Goal: Check status: Check status

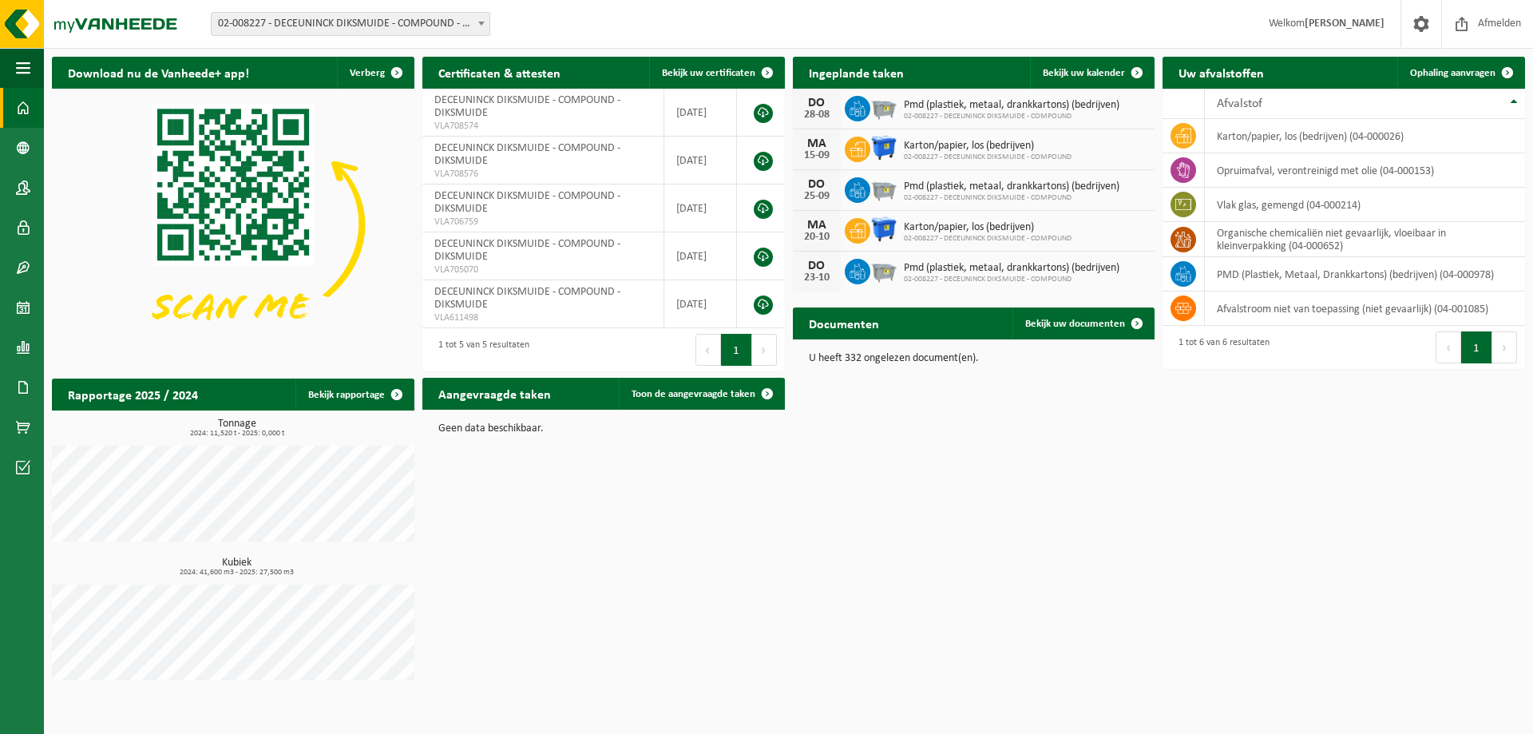
click at [388, 22] on span "02-008227 - DECEUNINCK DIKSMUIDE - COMPOUND - DIKSMUIDE" at bounding box center [351, 24] width 278 height 22
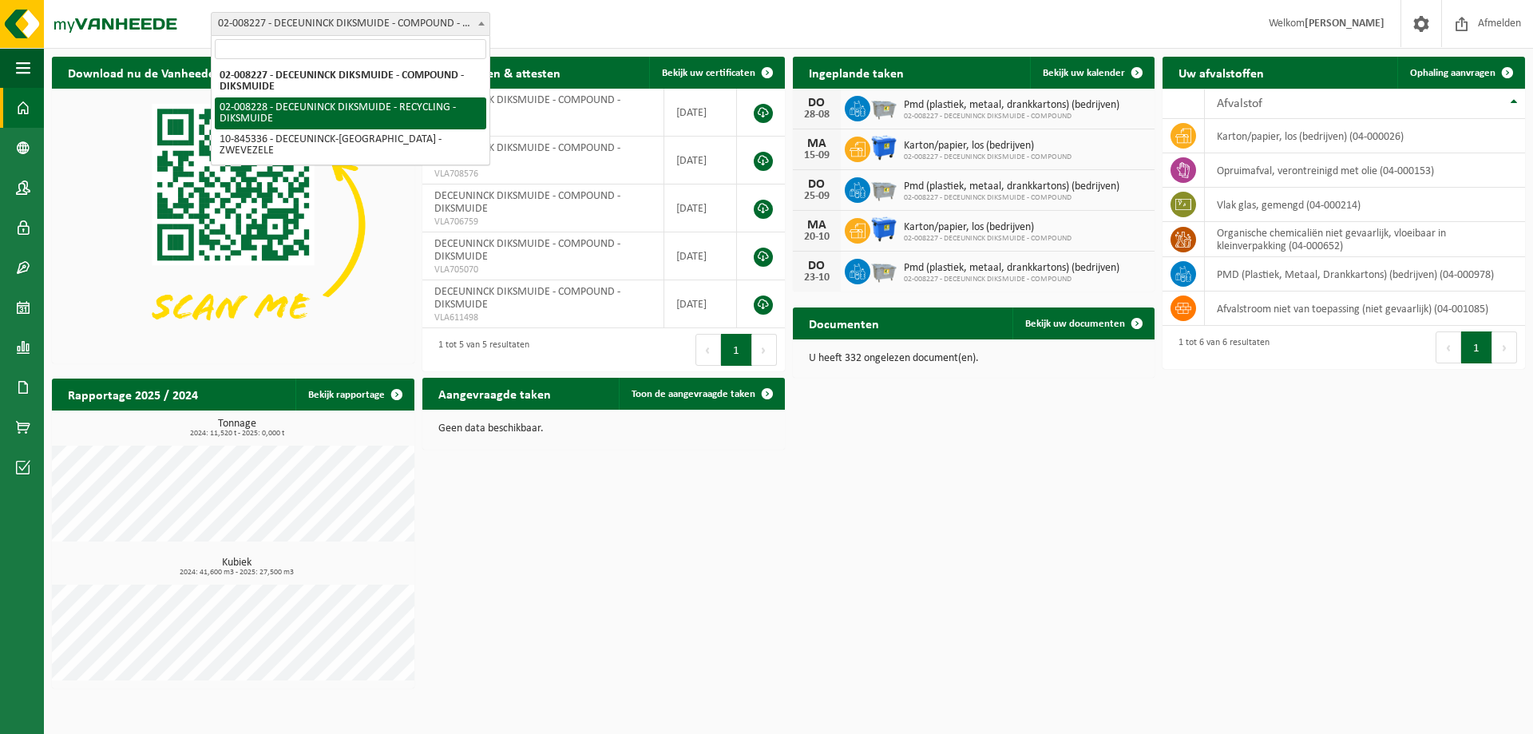
select select "1119"
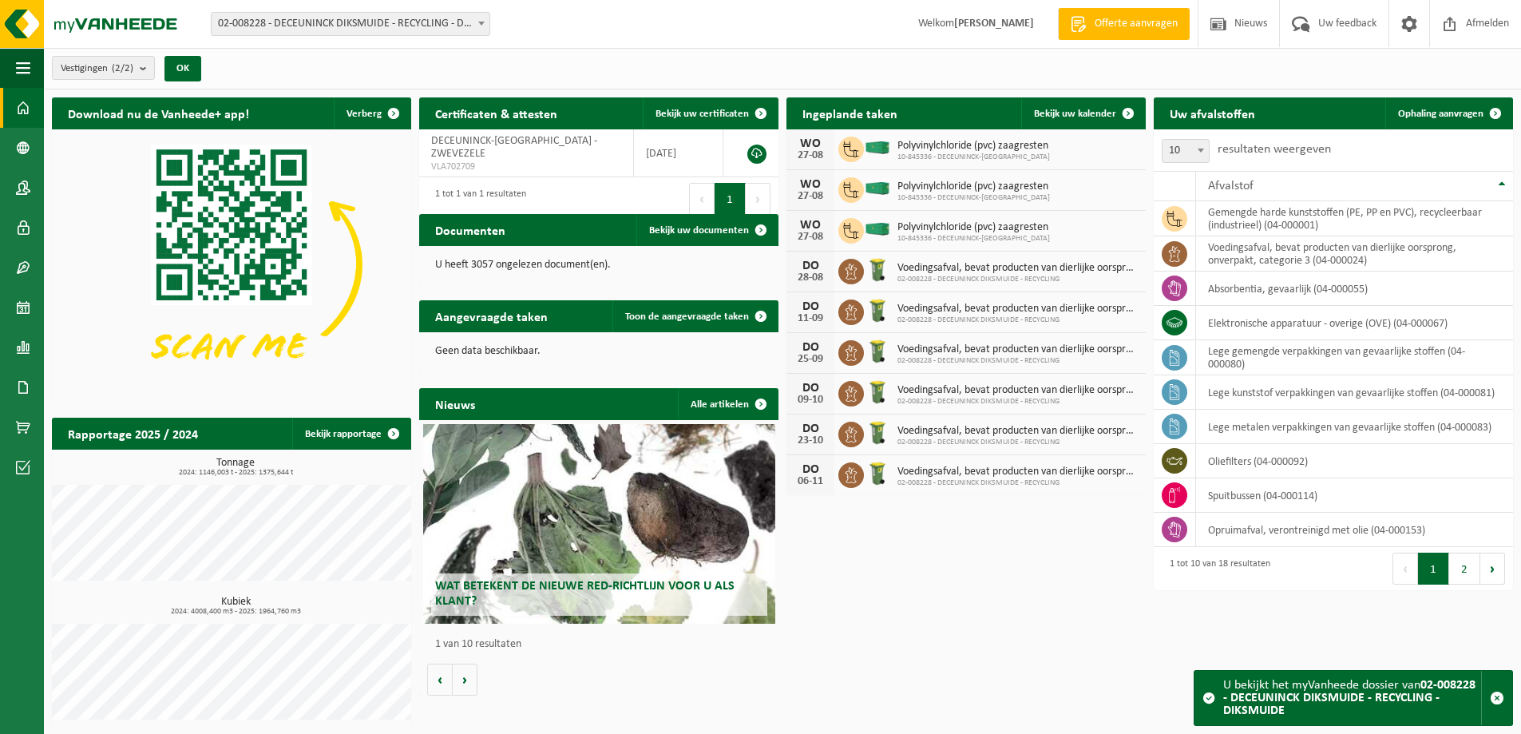
click at [354, 30] on span "02-008228 - DECEUNINCK DIKSMUIDE - RECYCLING - DIKSMUIDE" at bounding box center [351, 24] width 278 height 22
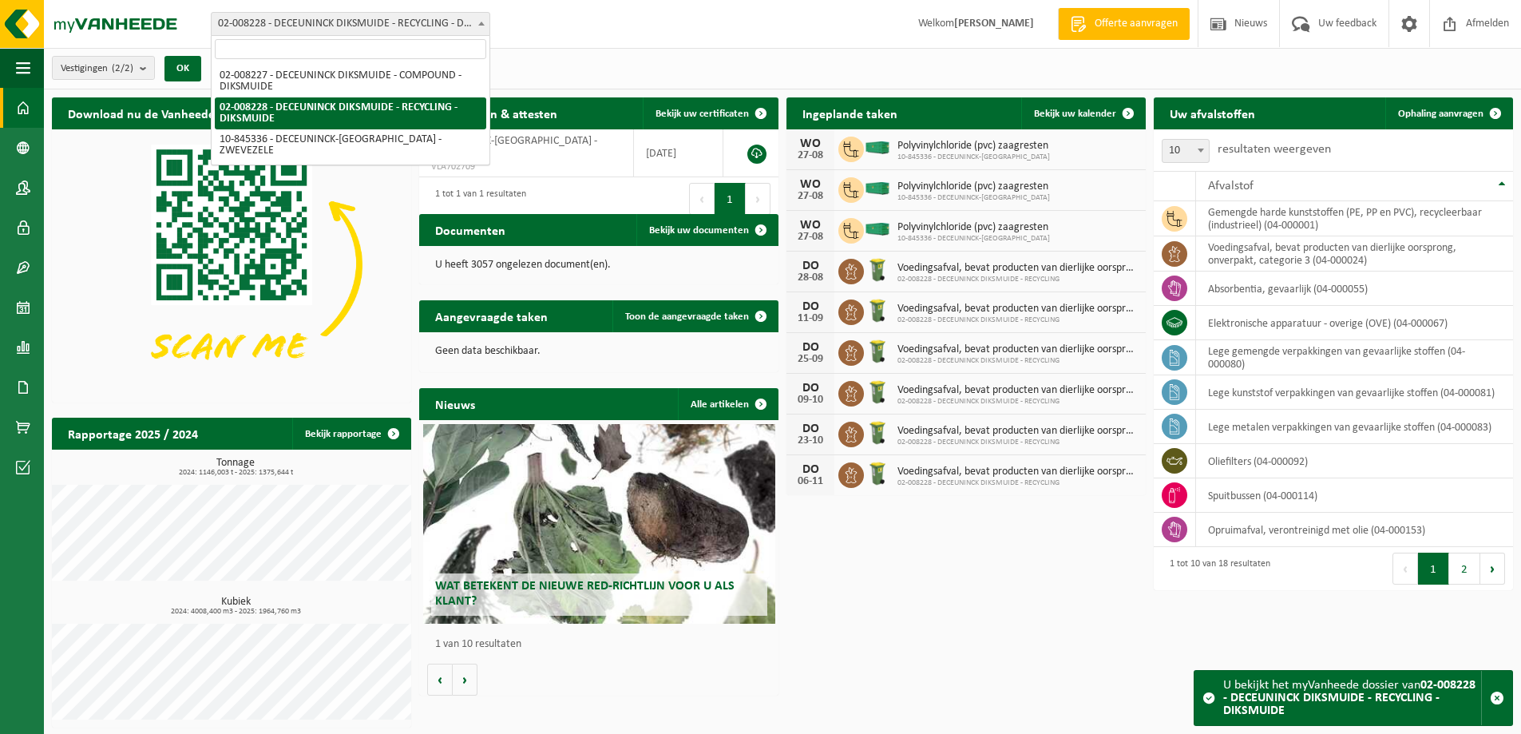
drag, startPoint x: 949, startPoint y: 53, endPoint x: 960, endPoint y: 57, distance: 11.9
click at [949, 52] on div "Vestigingen (2/2) Alles selecteren Alles deselecteren Actieve selecteren DECEUN…" at bounding box center [782, 69] width 1477 height 42
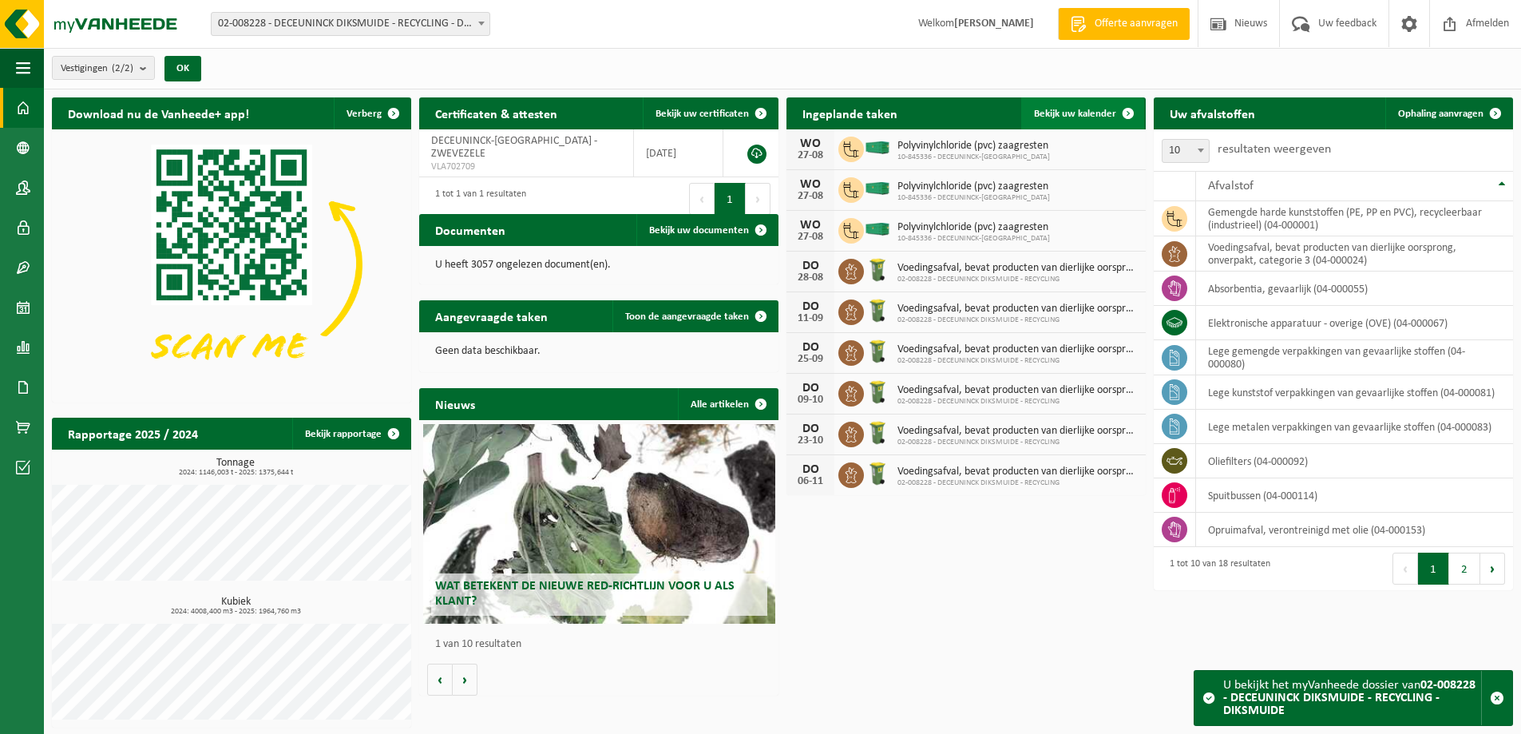
click at [1060, 111] on span "Bekijk uw kalender" at bounding box center [1075, 114] width 82 height 10
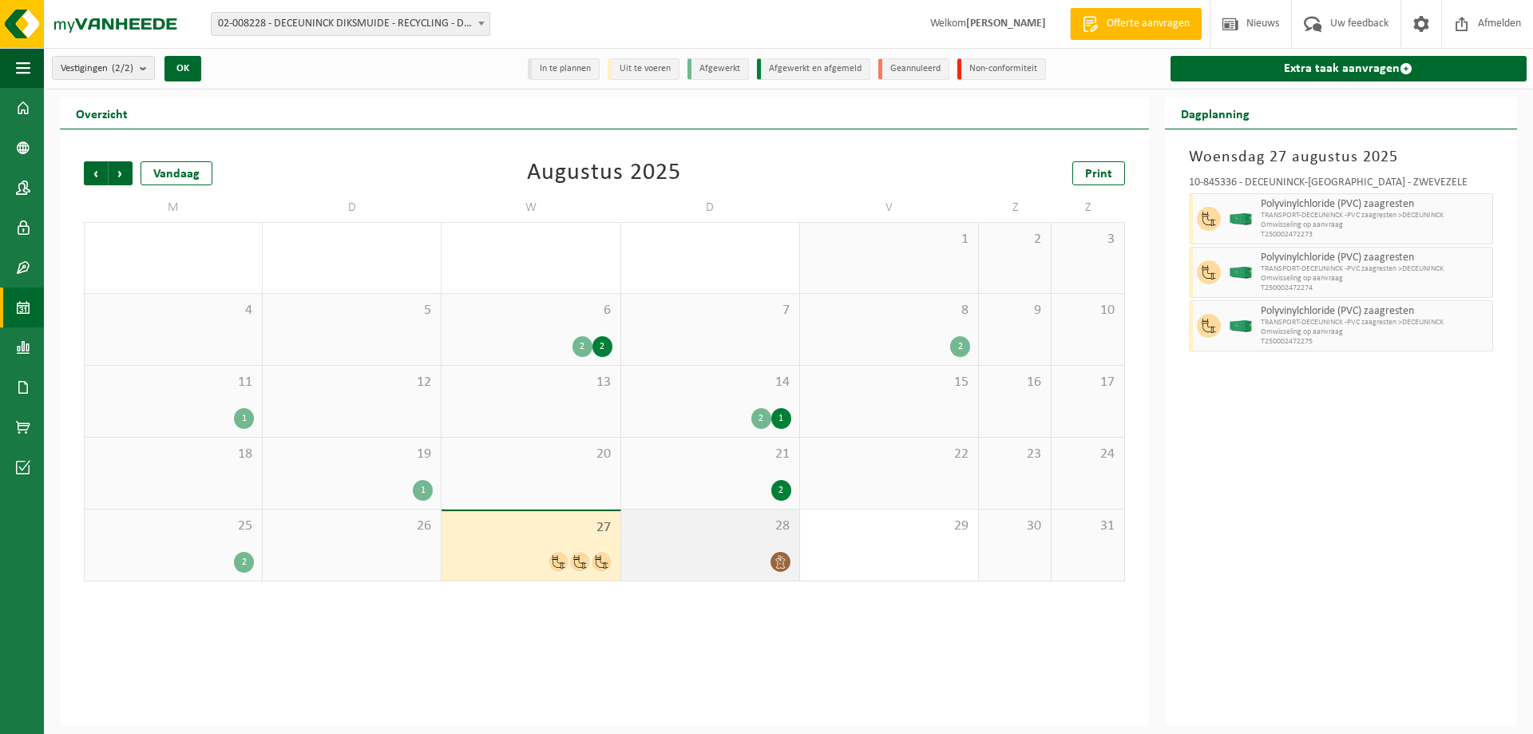
click at [732, 536] on div "28" at bounding box center [710, 544] width 178 height 71
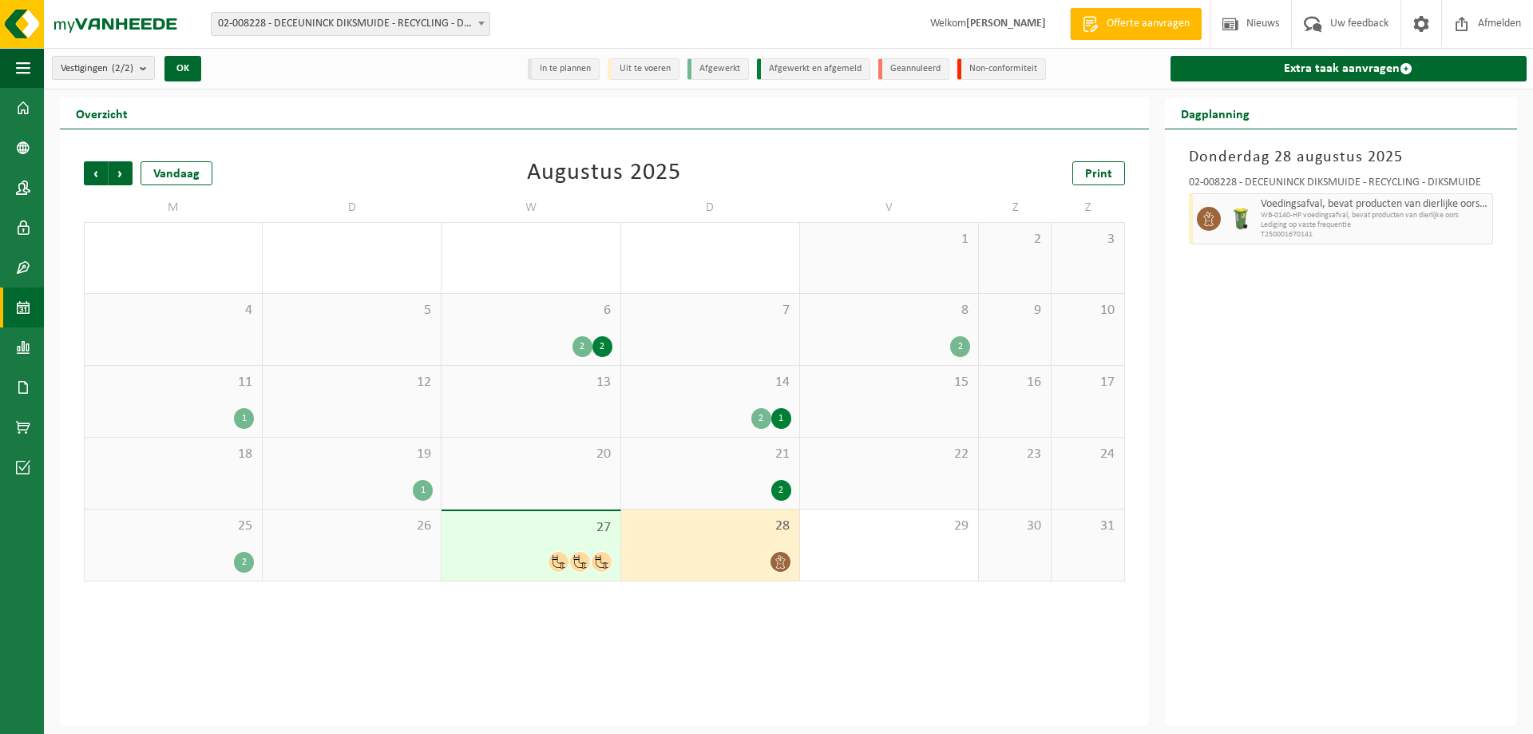
click at [197, 526] on span "25" at bounding box center [173, 526] width 161 height 18
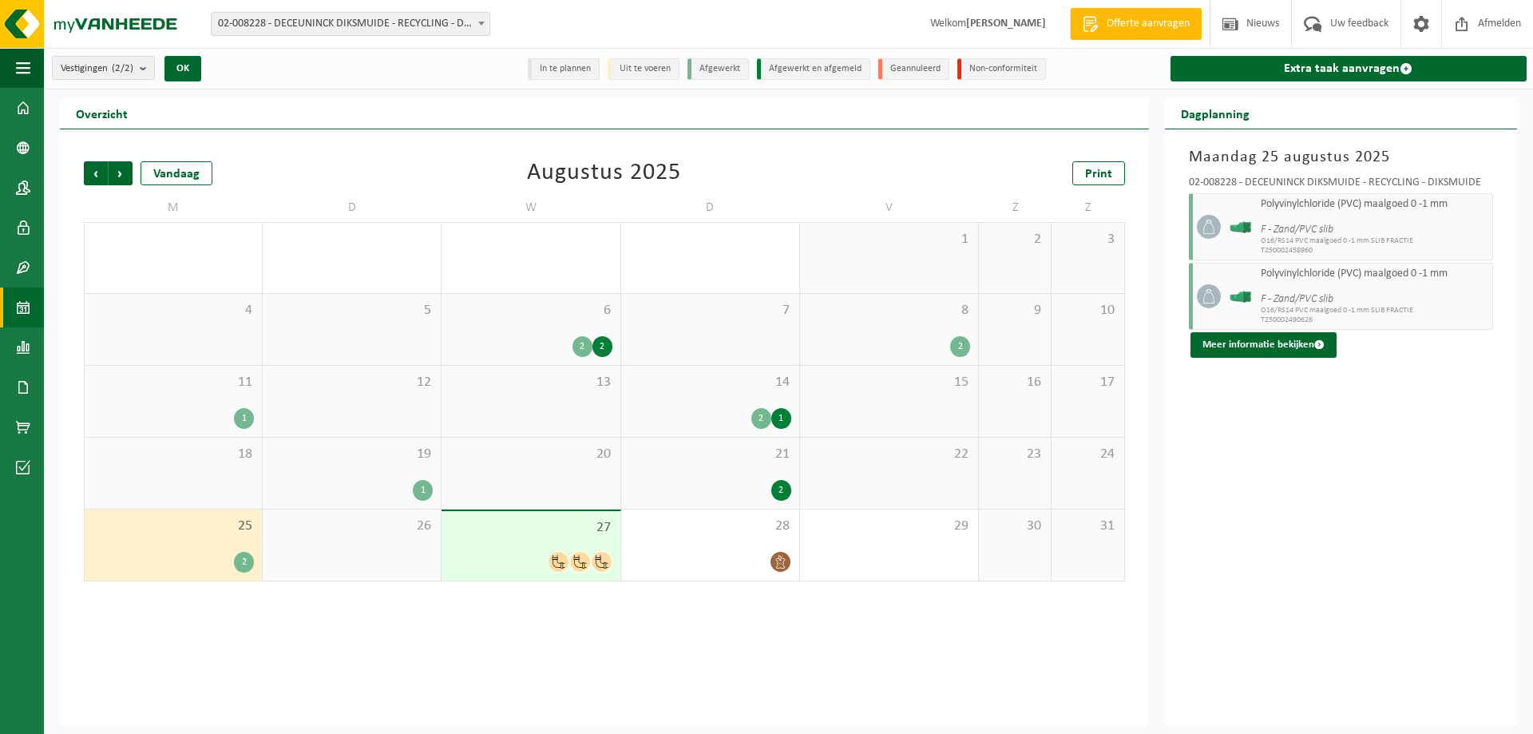
click at [389, 32] on span "02-008228 - DECEUNINCK DIKSMUIDE - RECYCLING - DIKSMUIDE" at bounding box center [351, 24] width 278 height 22
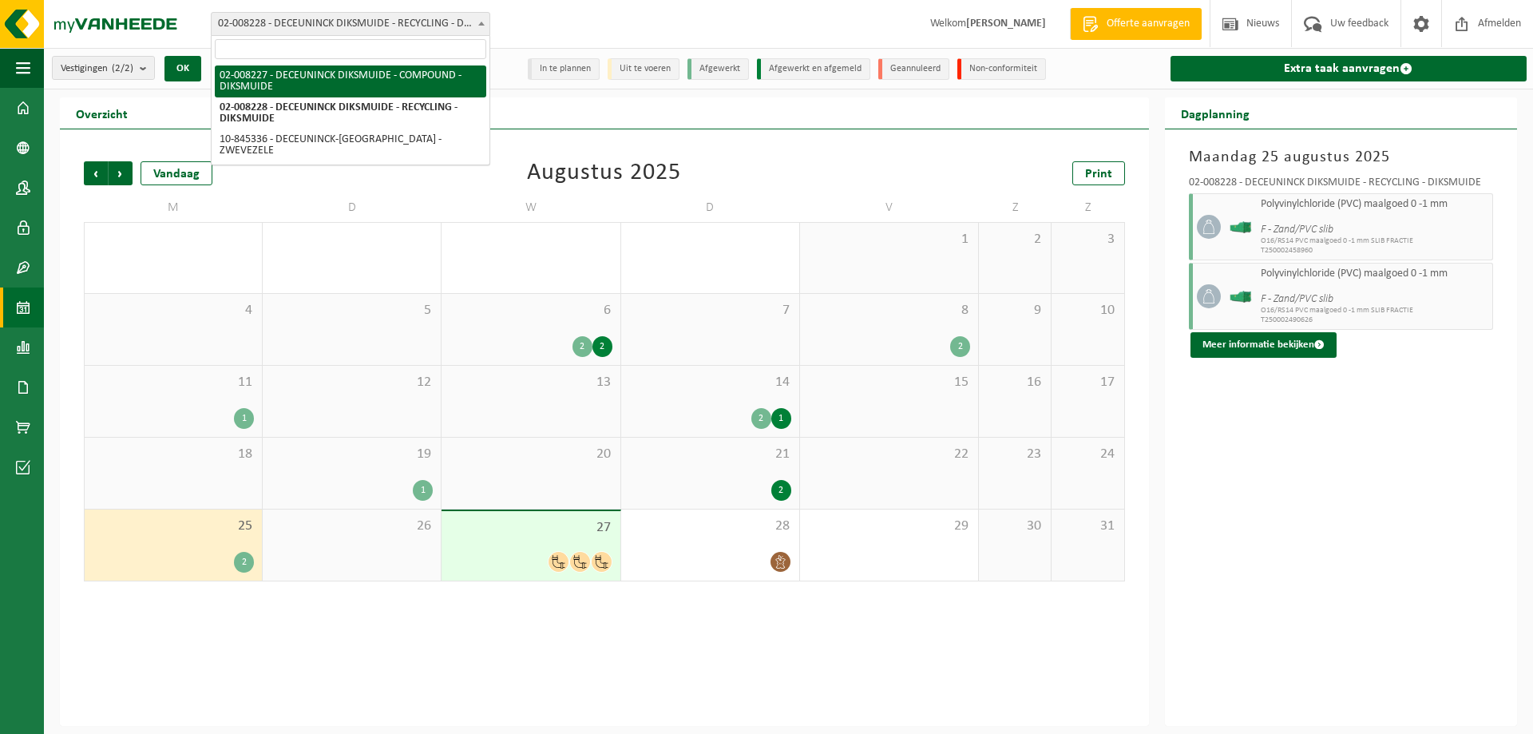
click at [463, 168] on div "Vorige Volgende Vandaag [DATE] Print" at bounding box center [604, 173] width 1041 height 24
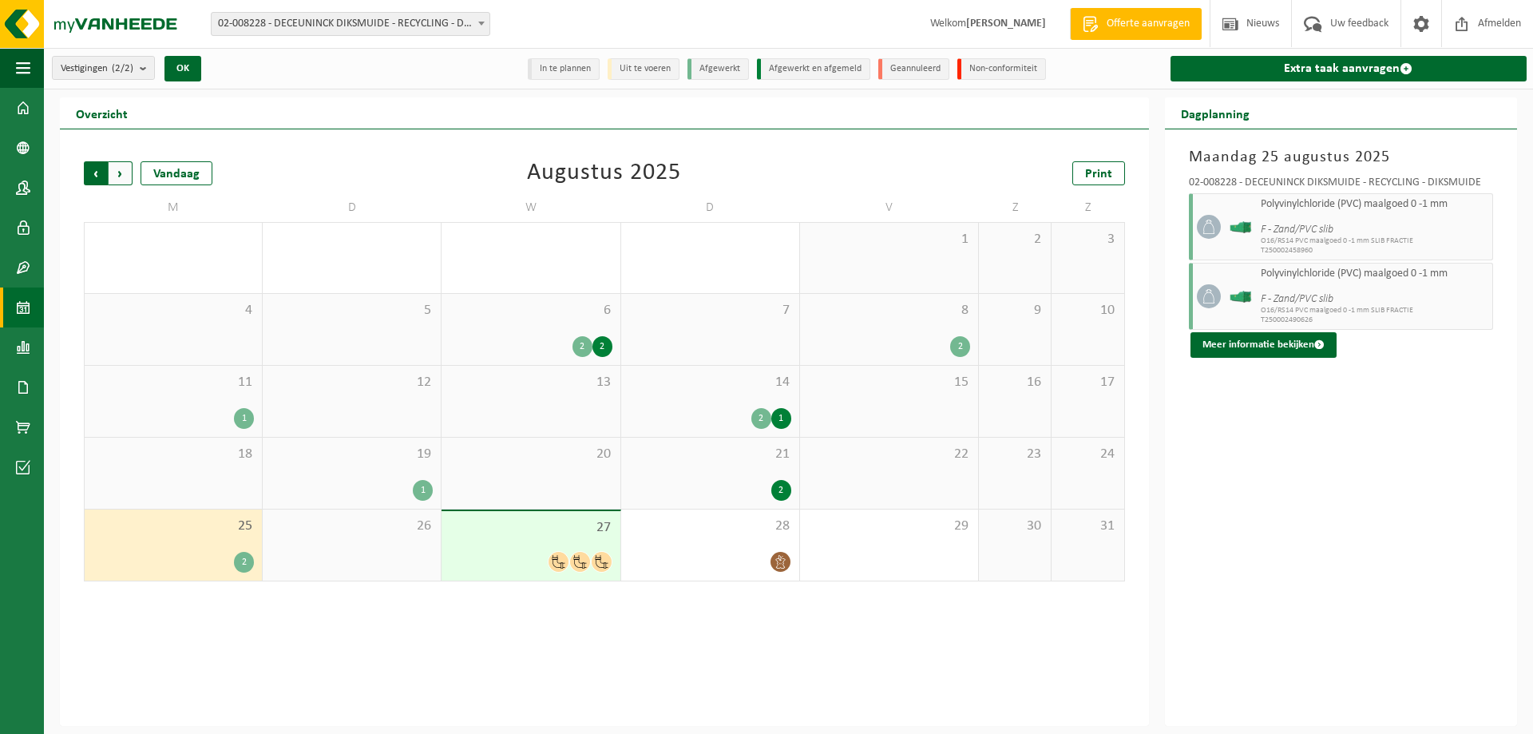
click at [121, 176] on span "Volgende" at bounding box center [121, 173] width 24 height 24
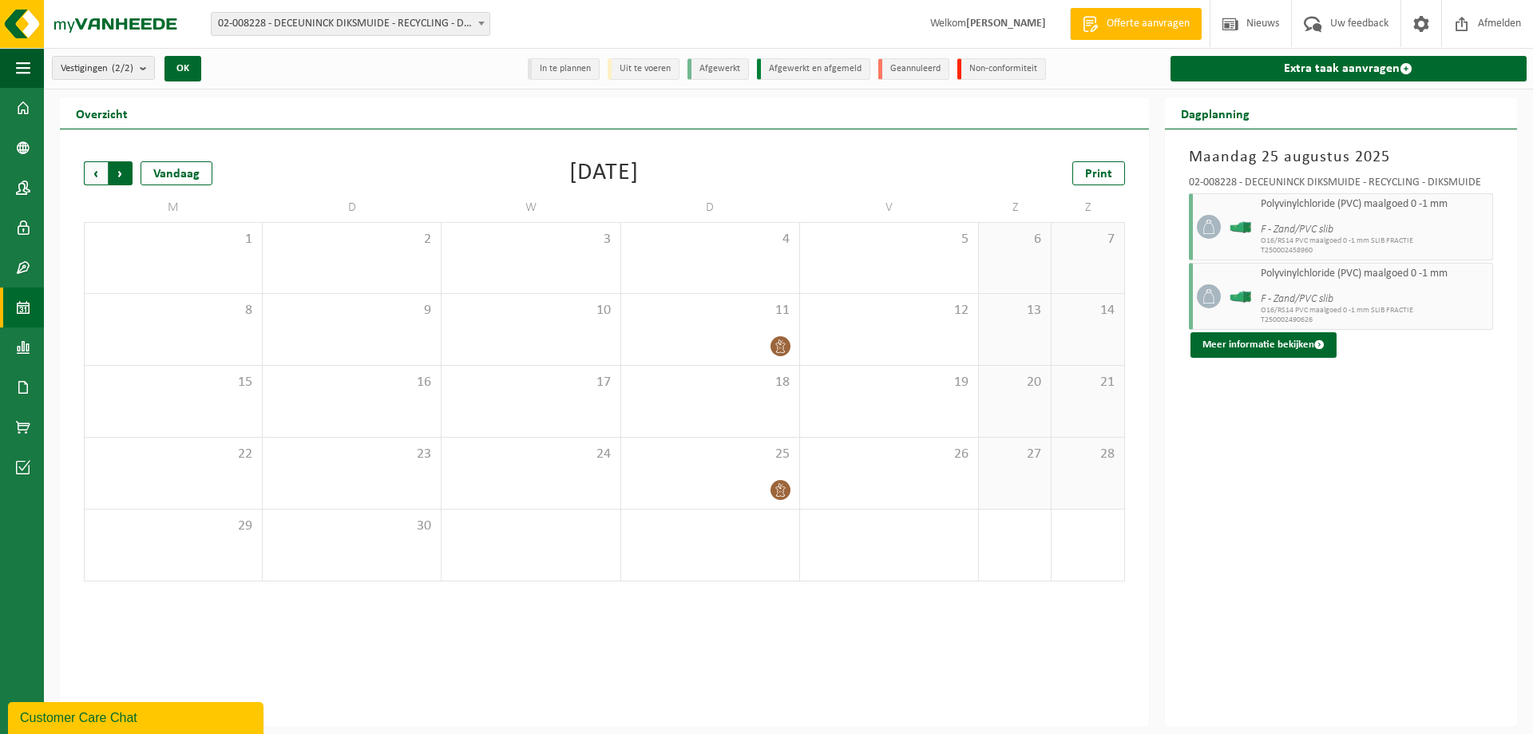
click at [90, 172] on span "Vorige" at bounding box center [96, 173] width 24 height 24
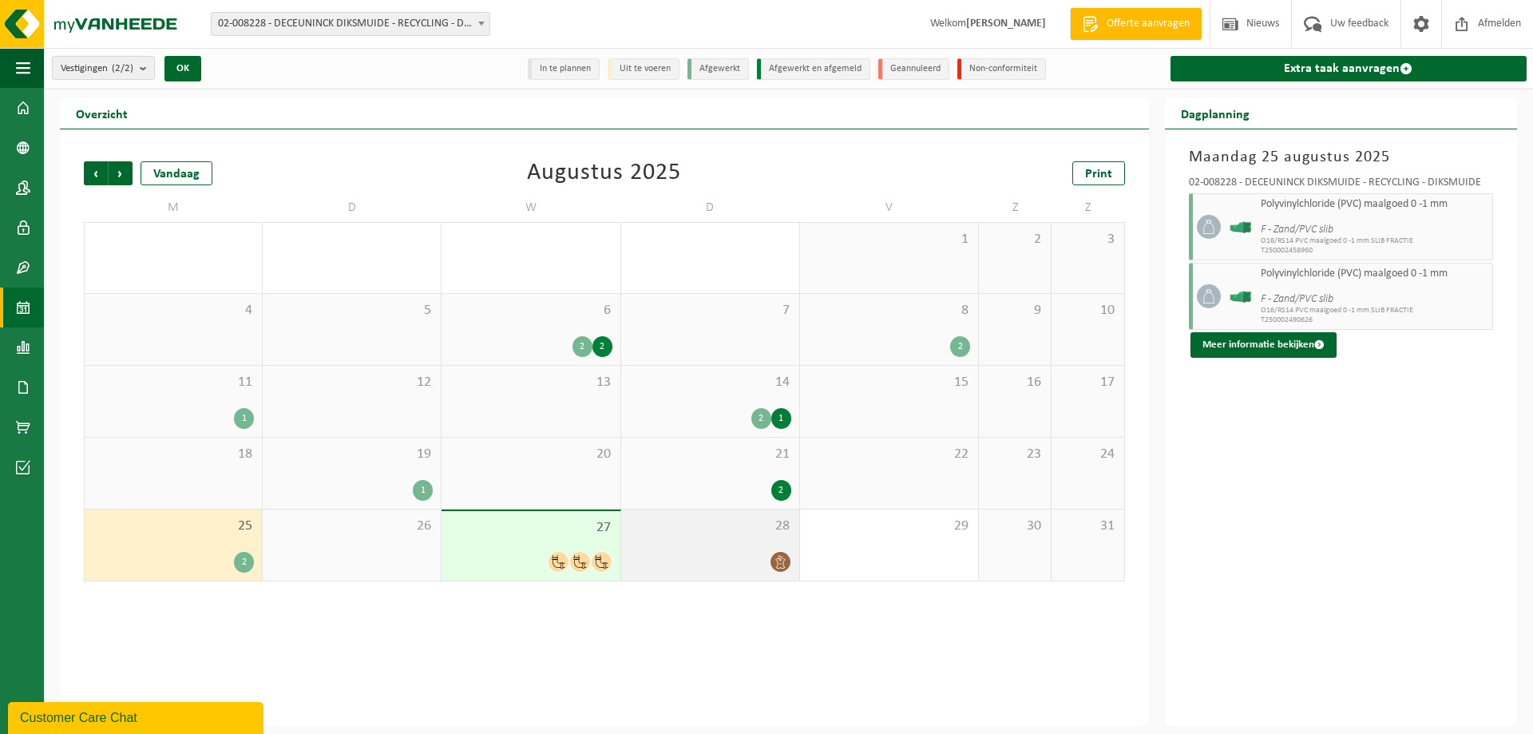
click at [731, 533] on span "28" at bounding box center [710, 526] width 162 height 18
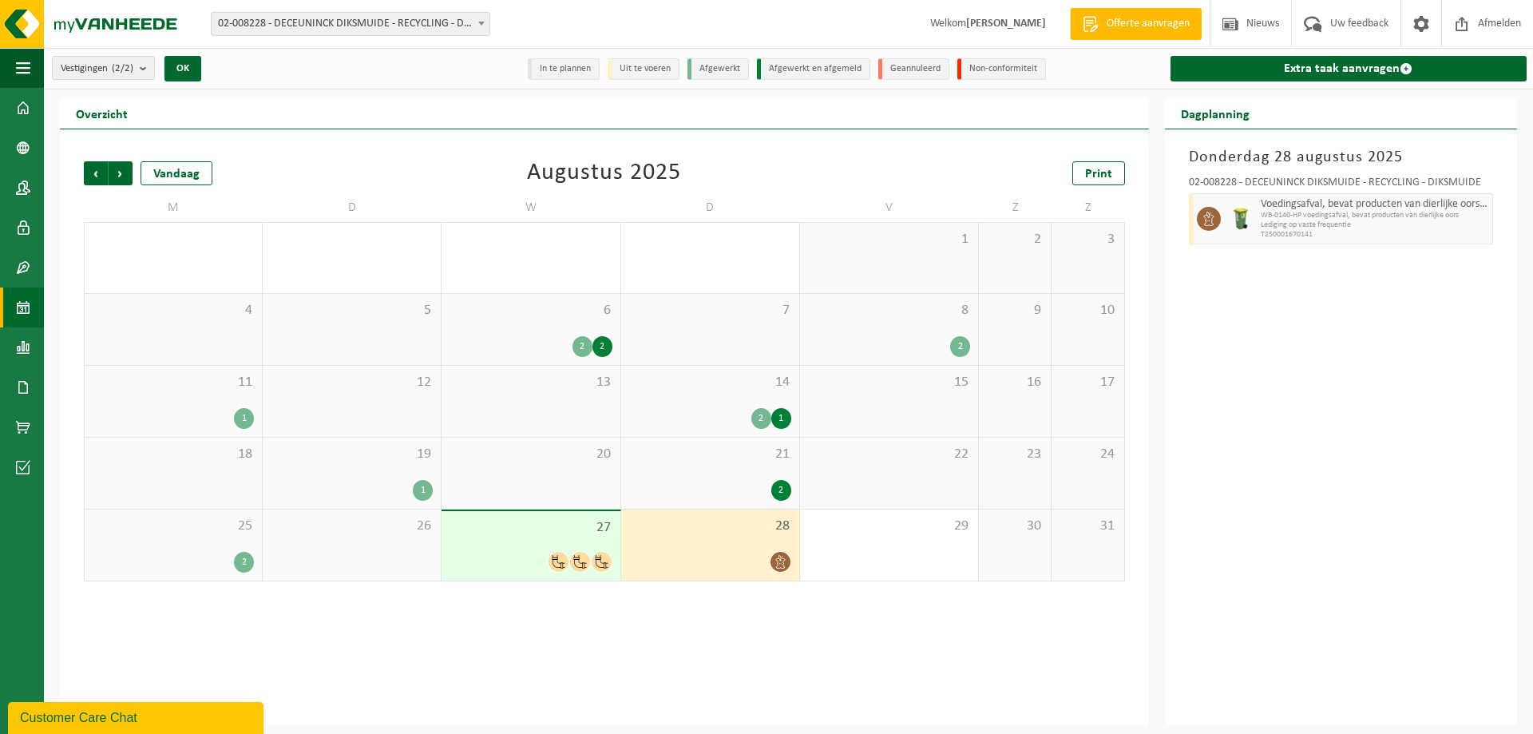
click at [553, 520] on span "27" at bounding box center [531, 528] width 162 height 18
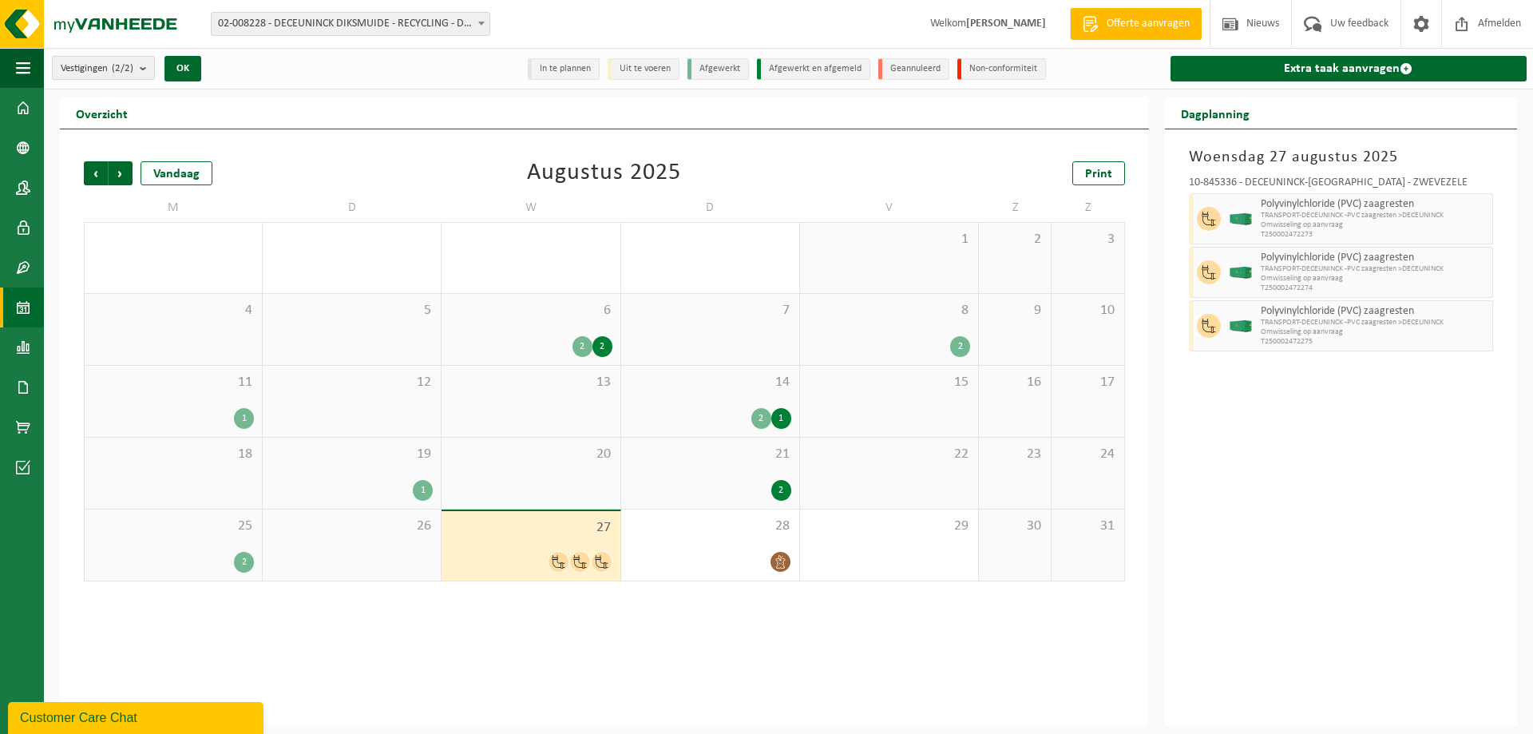
click at [120, 67] on count "(2/2)" at bounding box center [123, 68] width 22 height 10
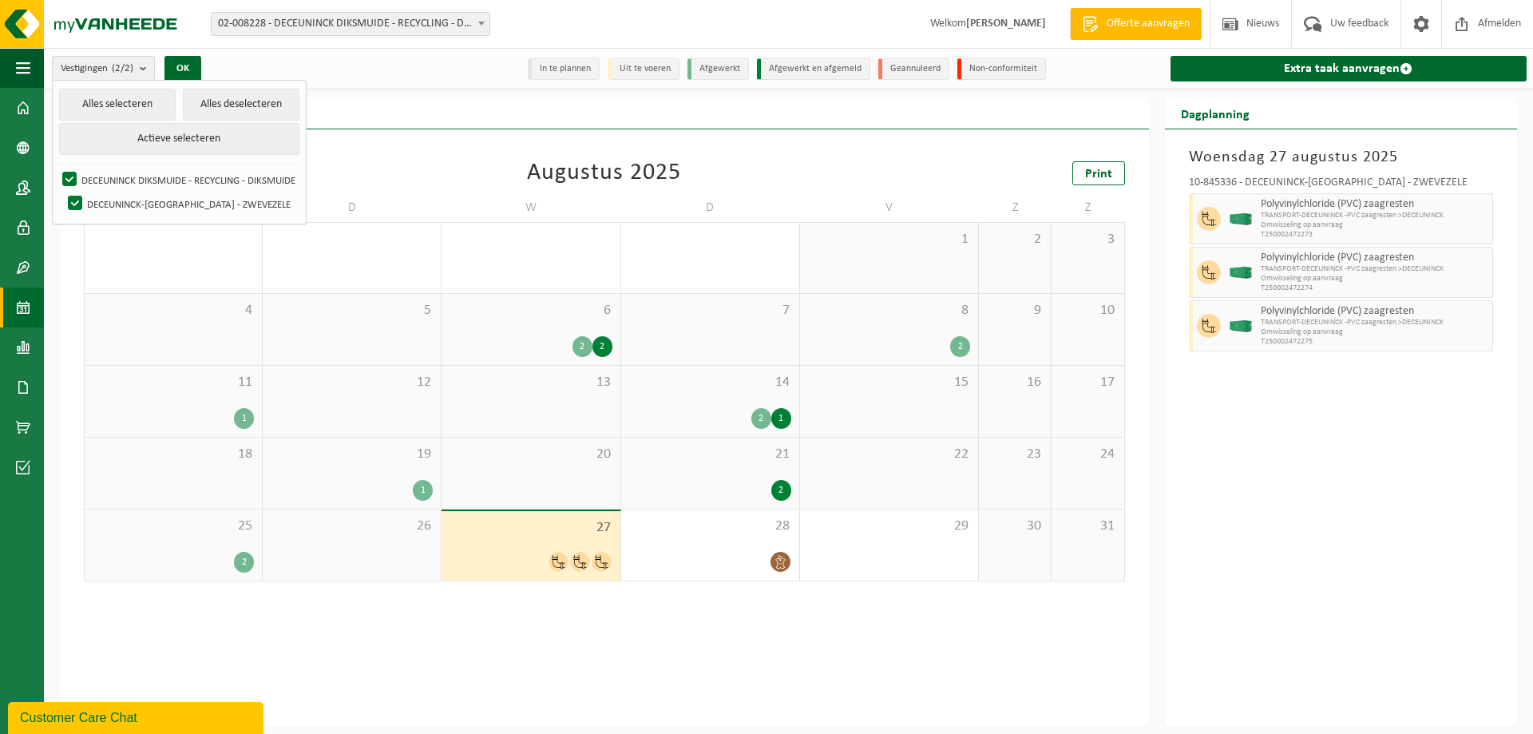
click at [443, 126] on div "Overzicht" at bounding box center [604, 113] width 1089 height 32
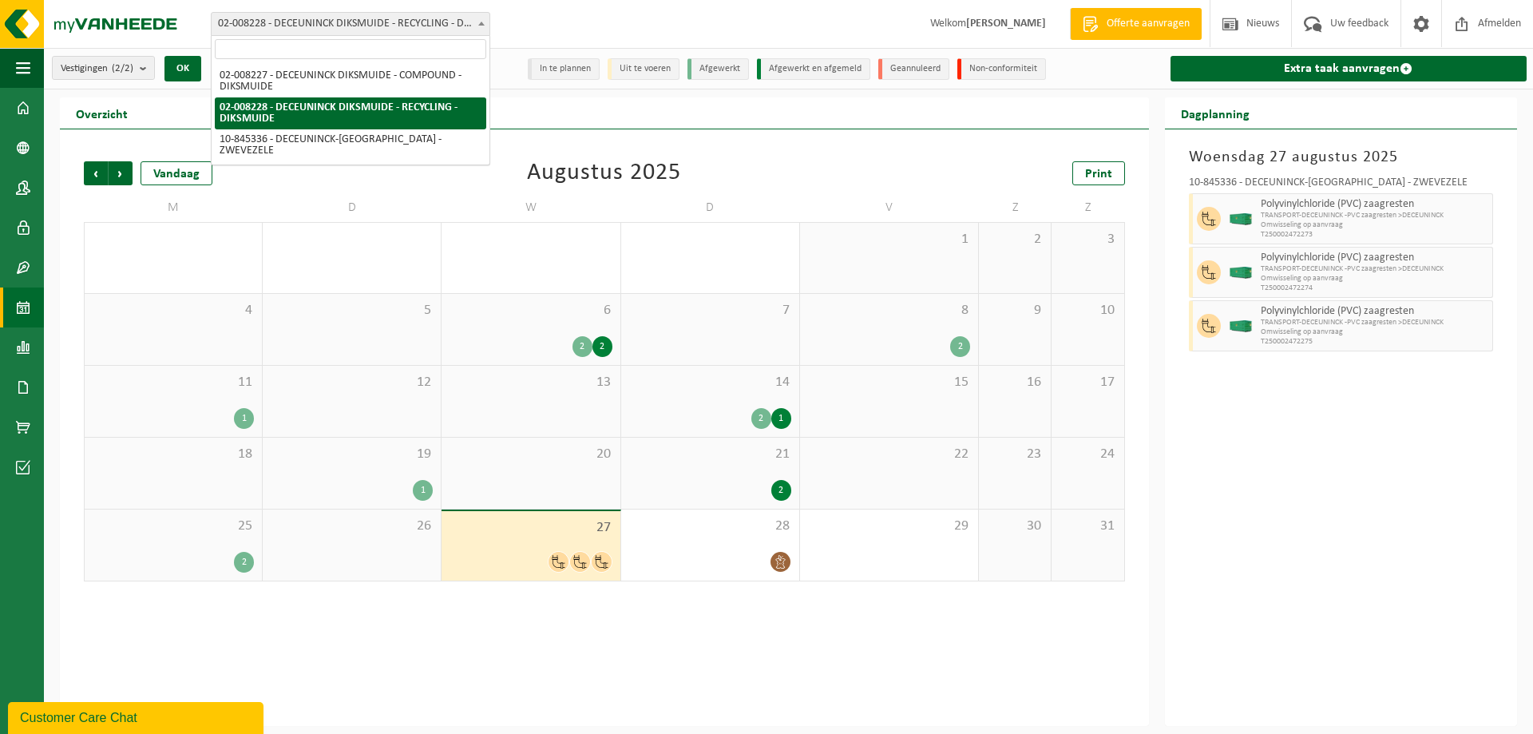
click at [417, 27] on span "02-008228 - DECEUNINCK DIKSMUIDE - RECYCLING - DIKSMUIDE" at bounding box center [351, 24] width 278 height 22
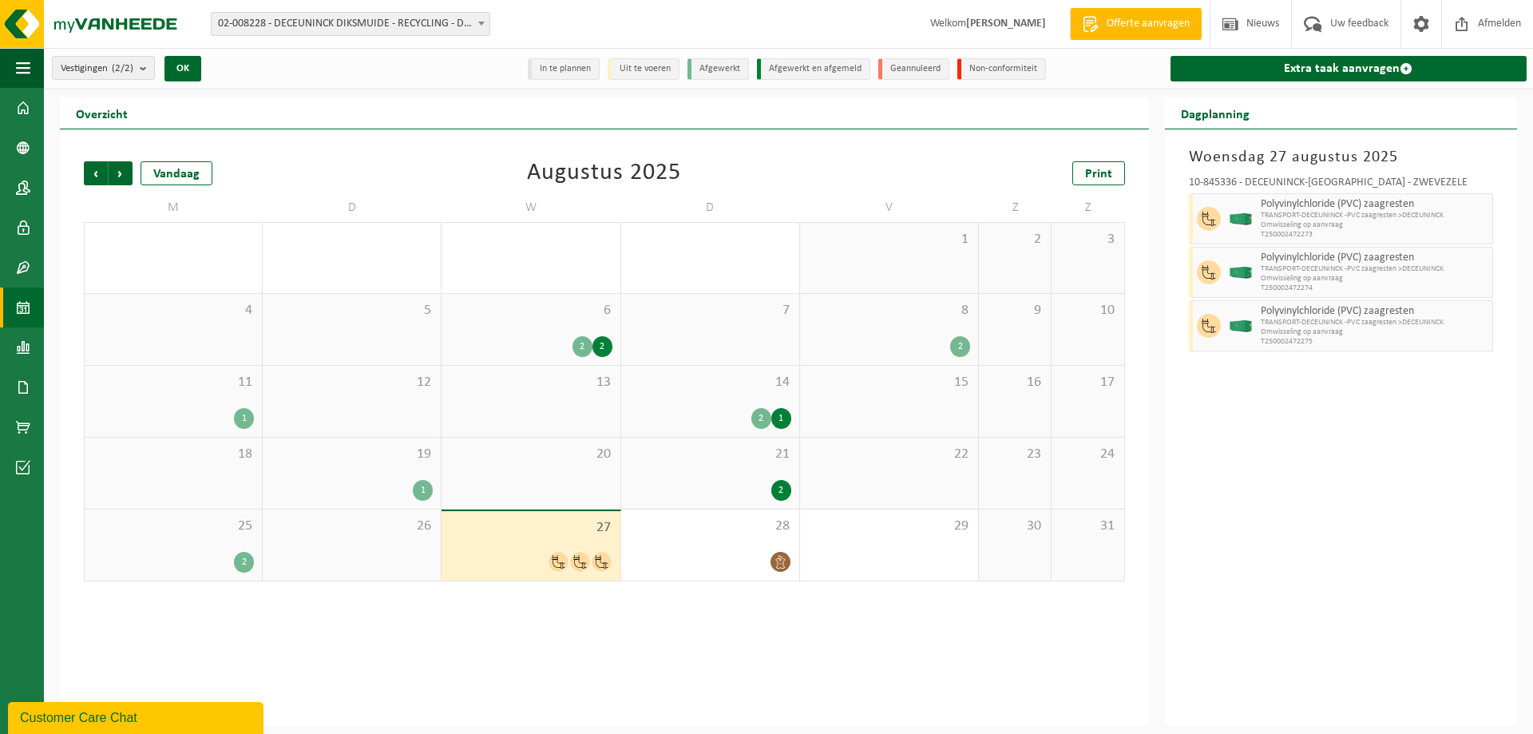
click at [215, 193] on td "M" at bounding box center [173, 207] width 179 height 29
drag, startPoint x: 446, startPoint y: 687, endPoint x: 455, endPoint y: 684, distance: 10.1
click at [446, 687] on div "Vorige Volgende Vandaag [DATE] Print M D W D V Z Z 28 29 3 30 1 31 3 1 2 3 4 5 …" at bounding box center [604, 427] width 1089 height 596
click at [275, 541] on div "26" at bounding box center [352, 544] width 178 height 71
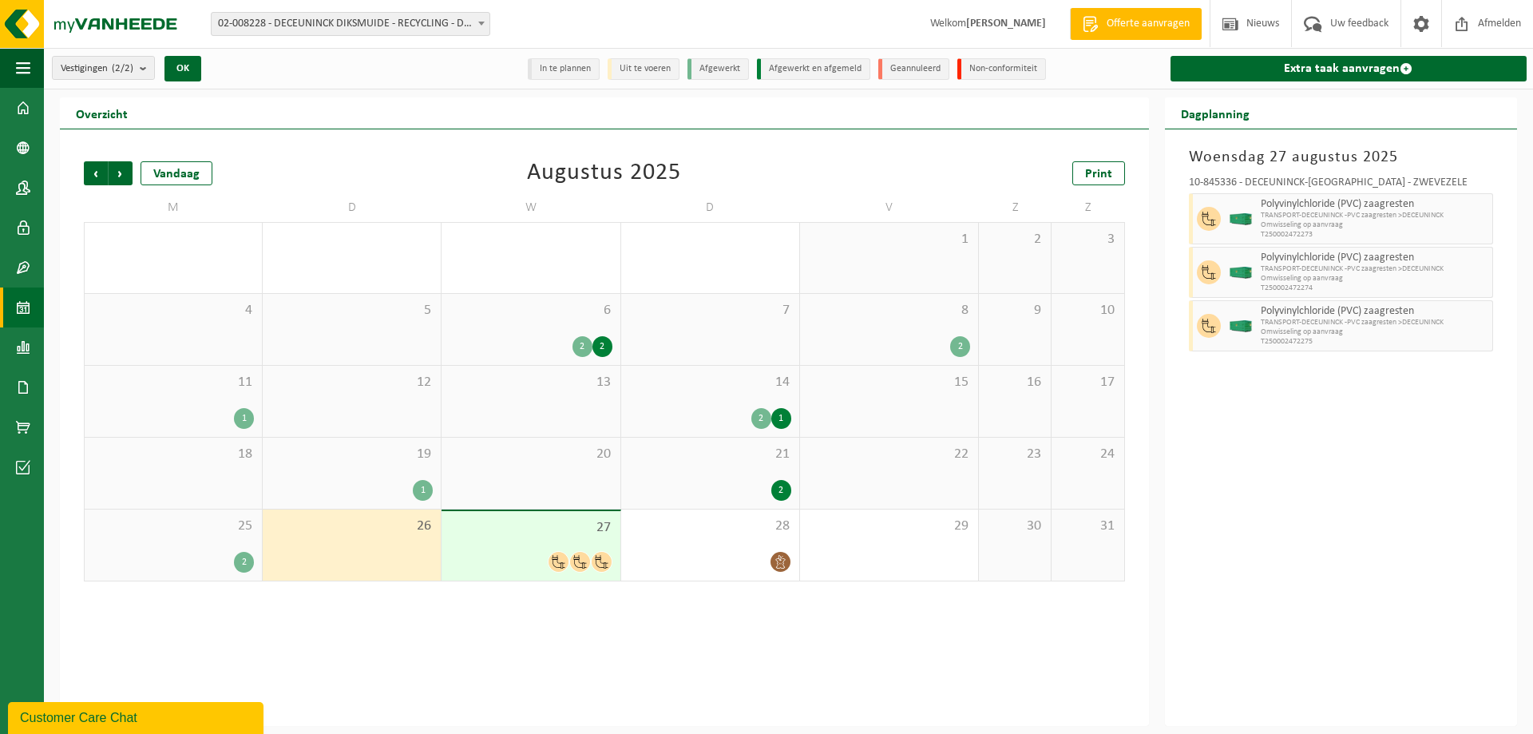
click at [196, 541] on div "25 2" at bounding box center [173, 544] width 177 height 71
